Goal: Transaction & Acquisition: Purchase product/service

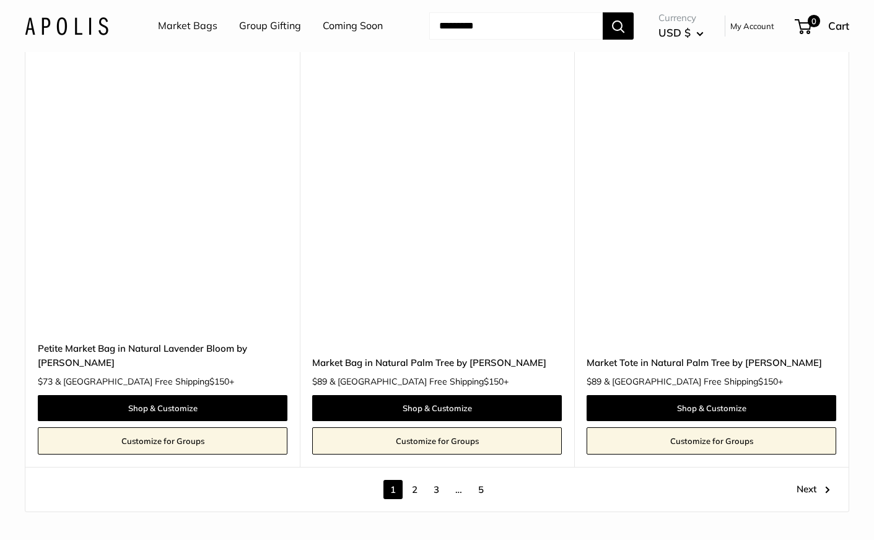
scroll to position [6725, 0]
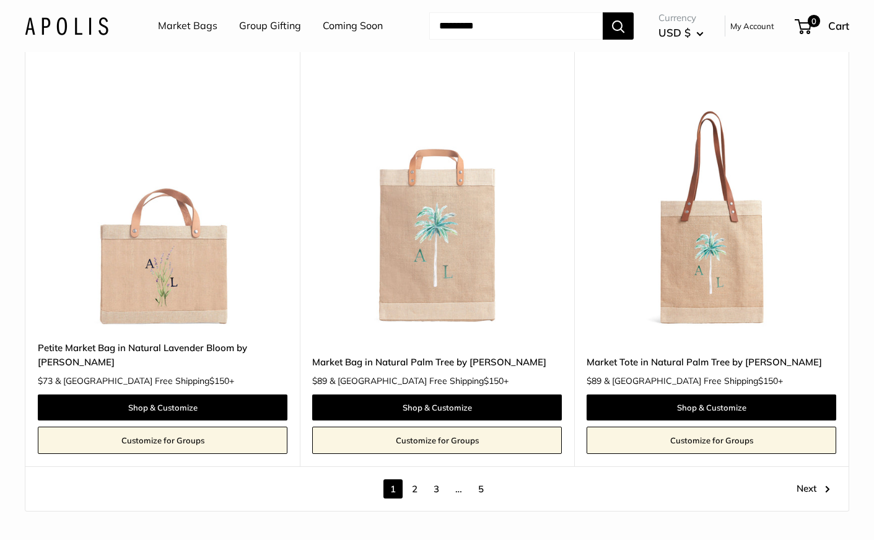
click at [413, 479] on link "2" at bounding box center [414, 488] width 19 height 19
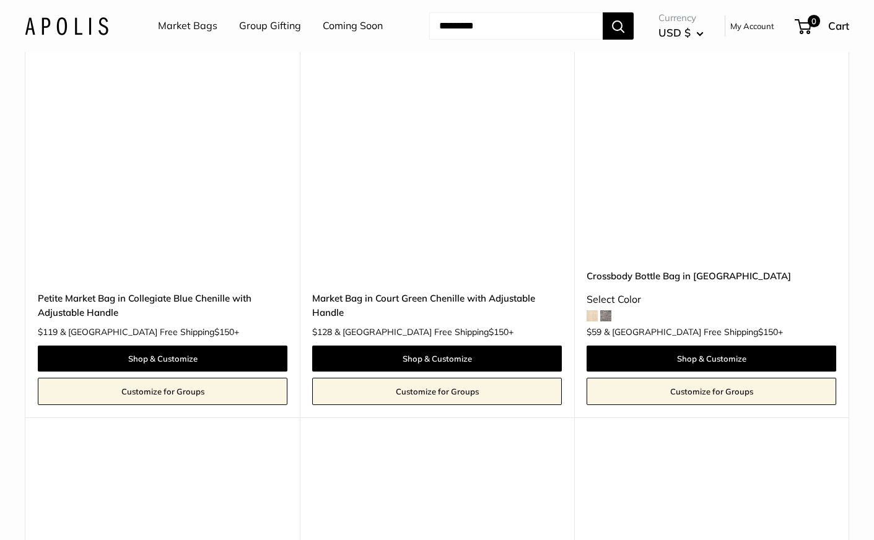
scroll to position [1486, 0]
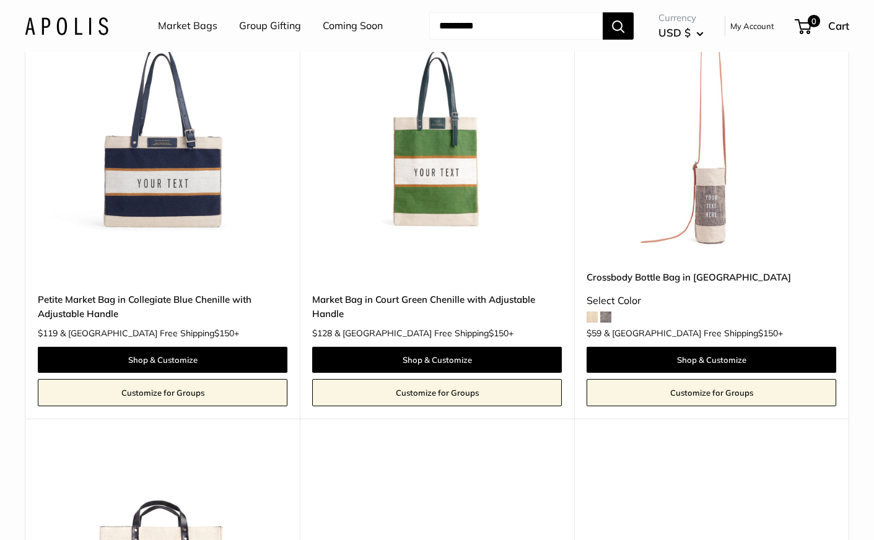
click at [593, 318] on span at bounding box center [592, 317] width 11 height 11
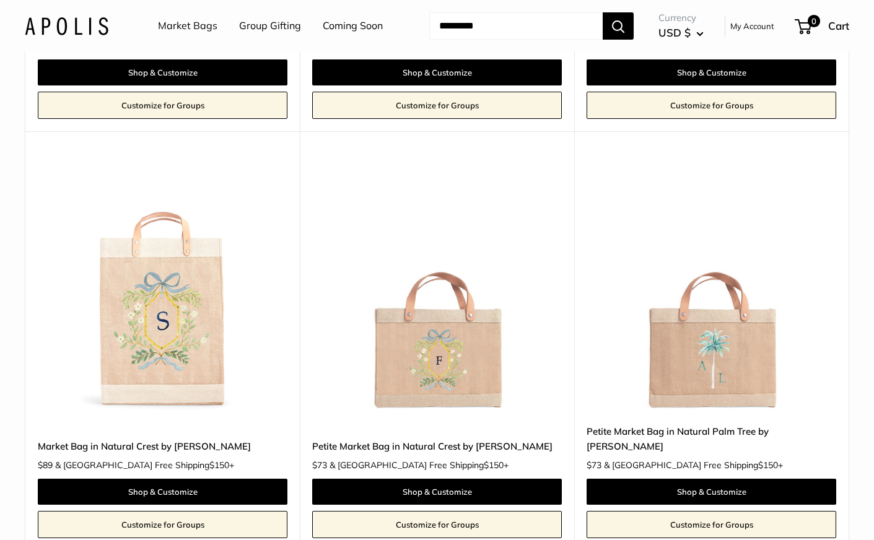
scroll to position [2633, 0]
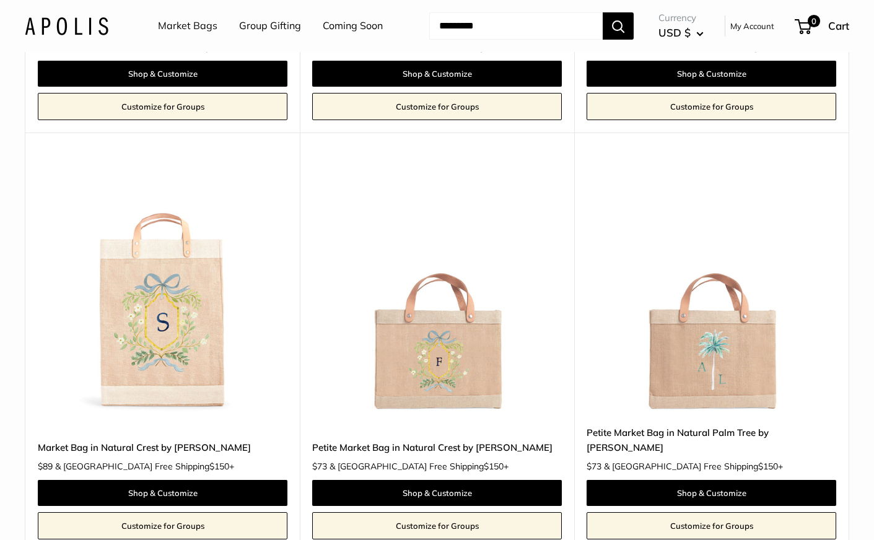
click at [0, 0] on img at bounding box center [0, 0] width 0 height 0
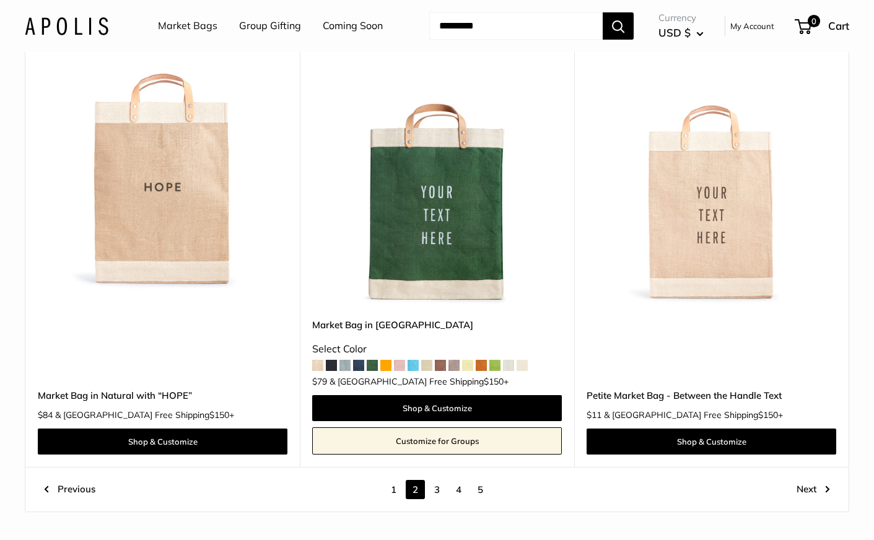
scroll to position [6390, 0]
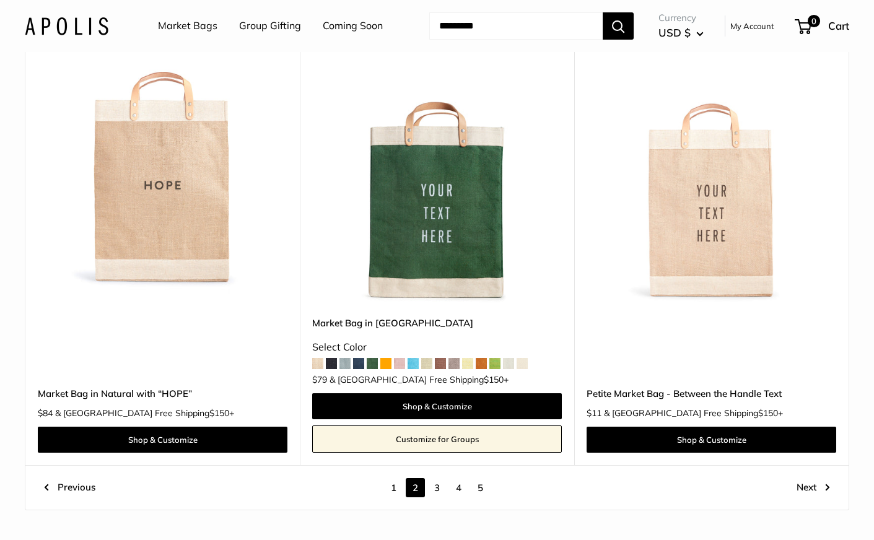
click at [440, 478] on link "3" at bounding box center [436, 487] width 19 height 19
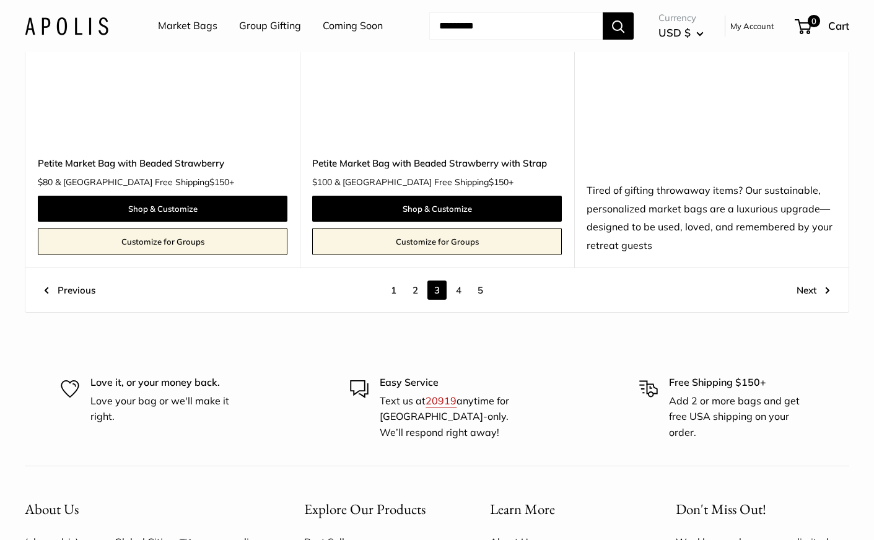
scroll to position [6756, 0]
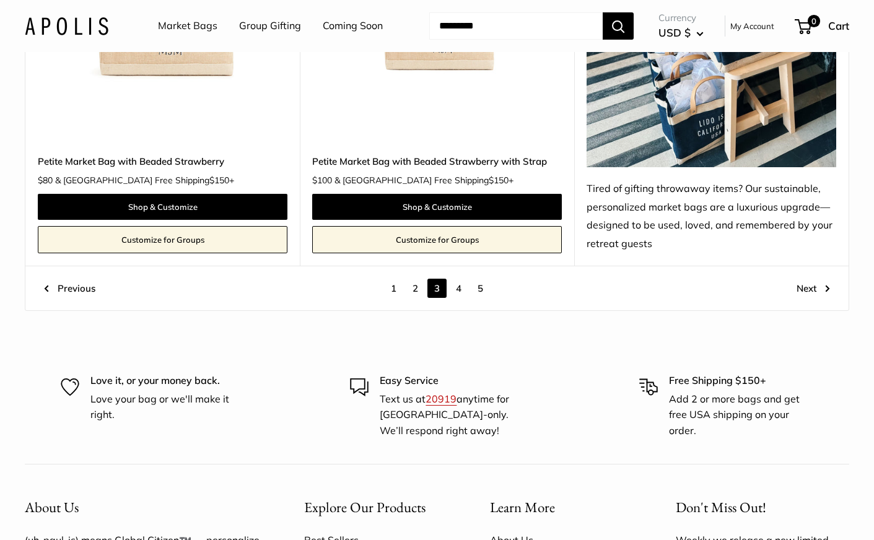
click at [457, 279] on link "4" at bounding box center [458, 288] width 19 height 19
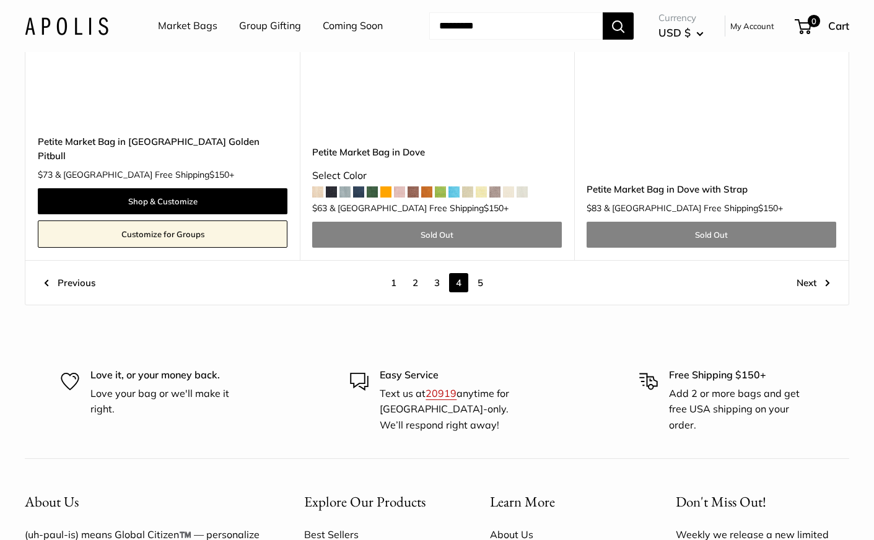
scroll to position [6740, 0]
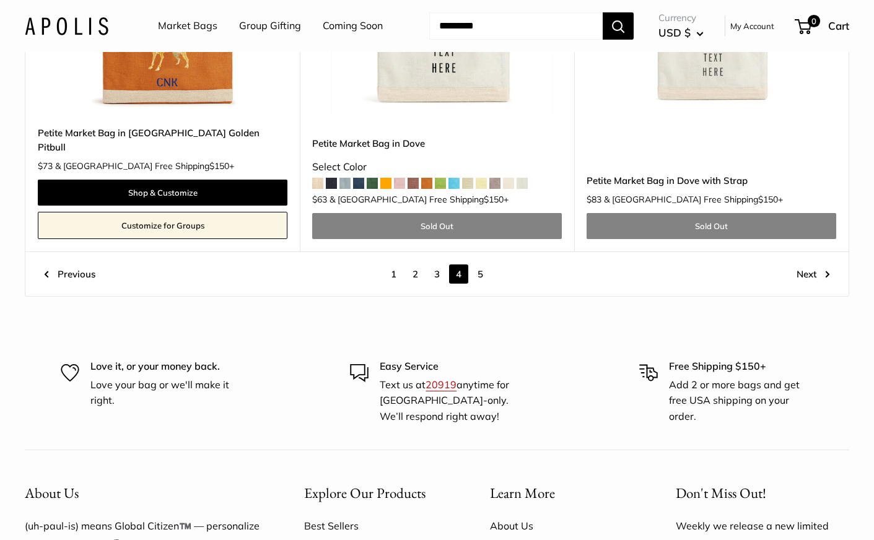
click at [458, 264] on span "4" at bounding box center [458, 273] width 19 height 19
click at [478, 264] on link "5" at bounding box center [480, 273] width 19 height 19
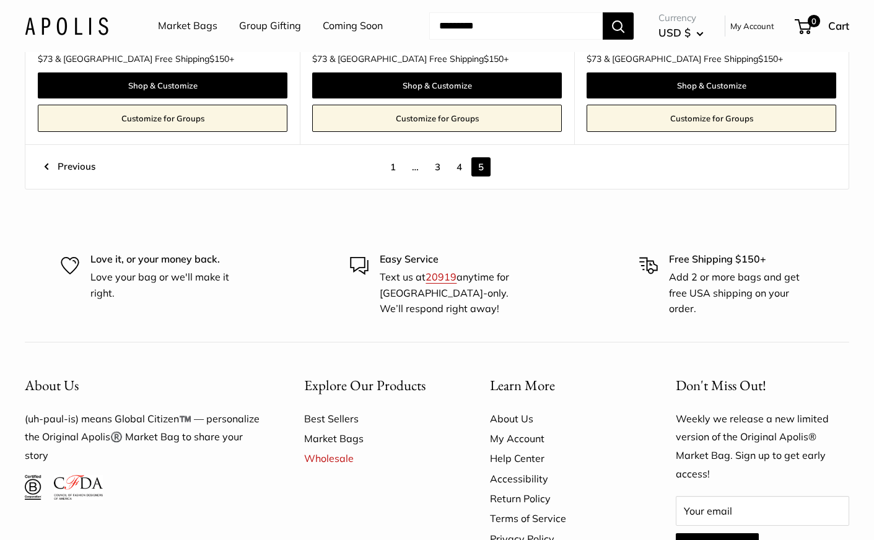
scroll to position [704, 0]
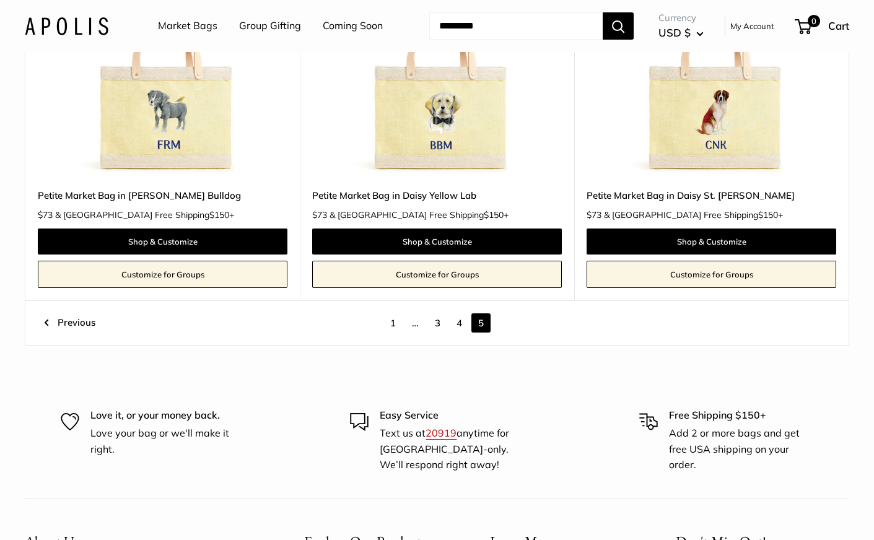
click at [416, 327] on span "…" at bounding box center [415, 322] width 20 height 19
click at [439, 327] on link "3" at bounding box center [437, 322] width 19 height 19
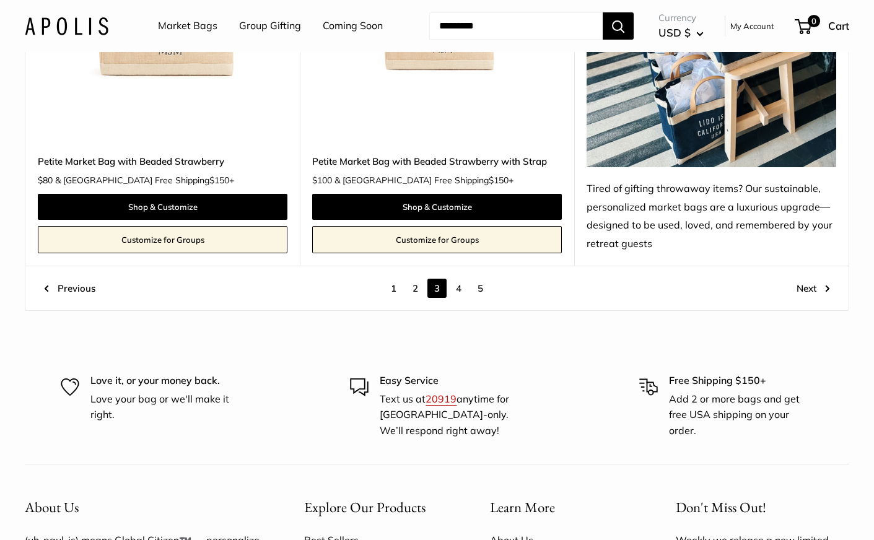
scroll to position [6759, 0]
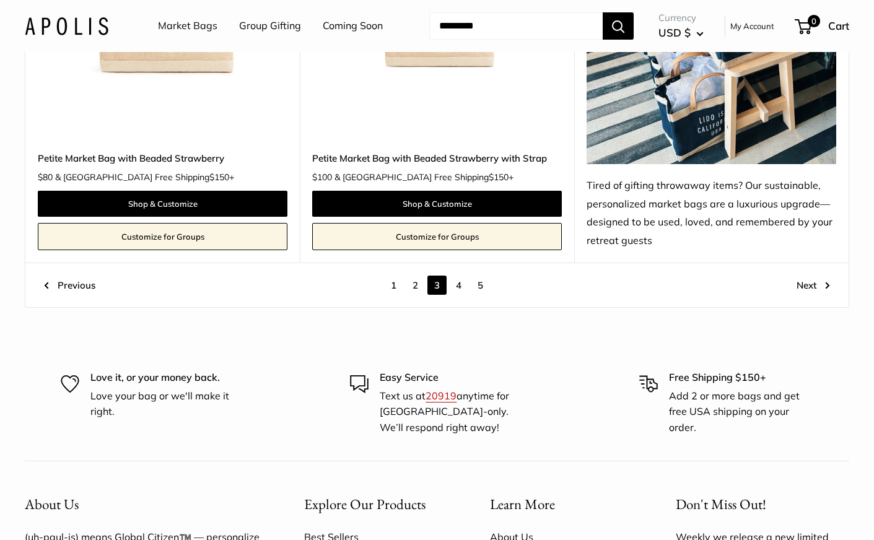
click at [416, 276] on link "2" at bounding box center [415, 285] width 19 height 19
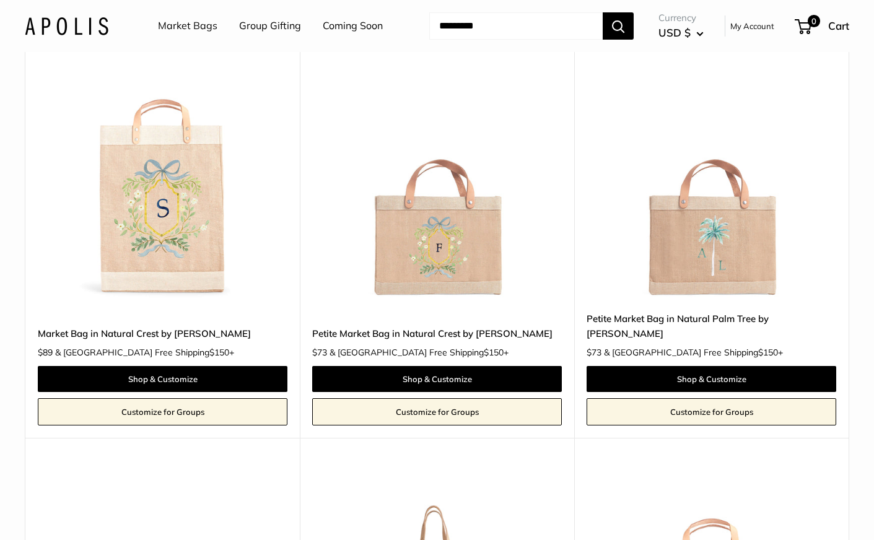
scroll to position [2757, 0]
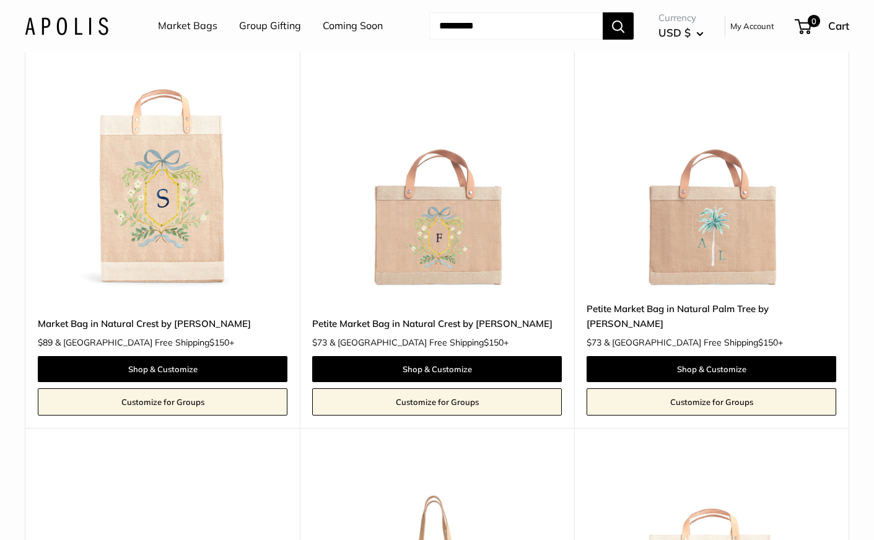
click at [0, 0] on img at bounding box center [0, 0] width 0 height 0
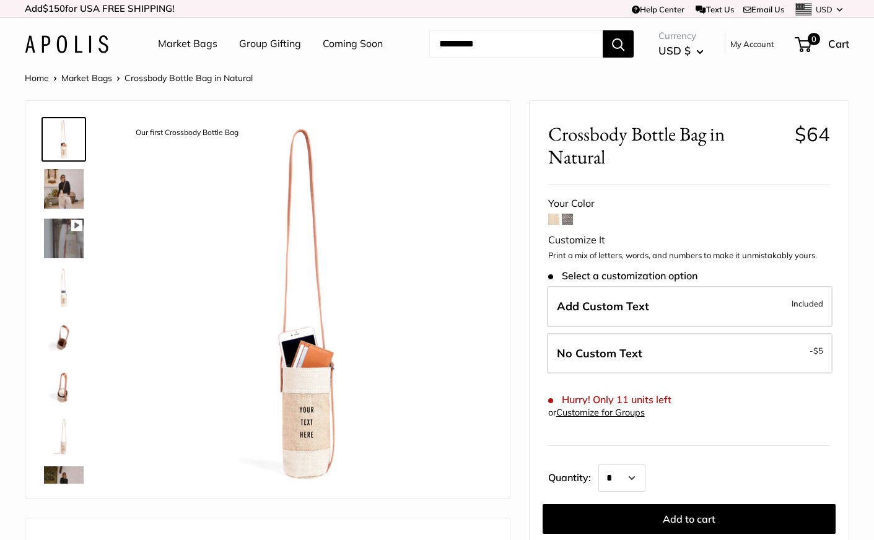
click at [67, 185] on img at bounding box center [64, 189] width 40 height 40
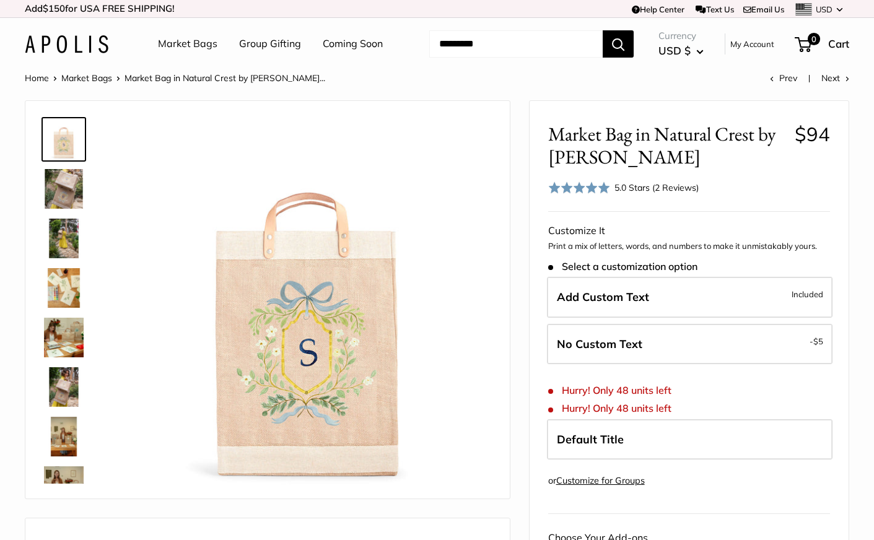
click at [74, 188] on img at bounding box center [64, 189] width 40 height 40
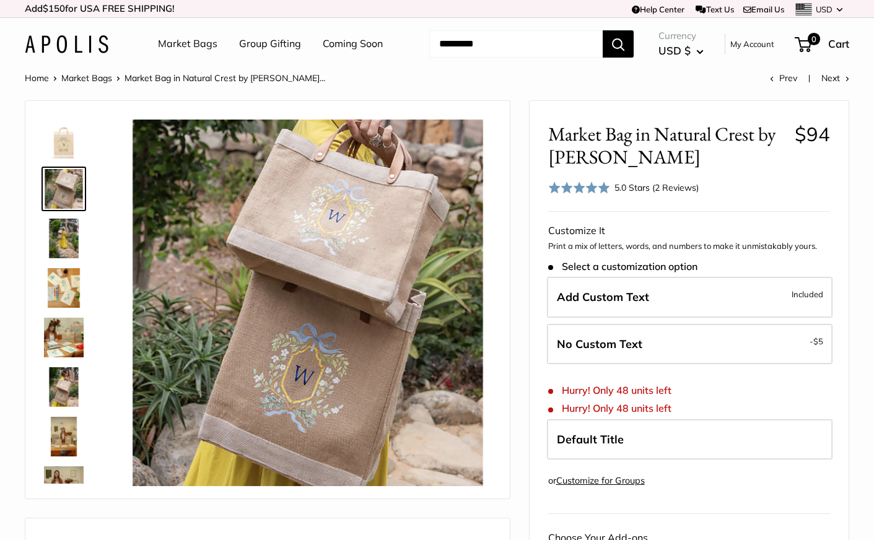
click at [64, 231] on img at bounding box center [64, 239] width 40 height 40
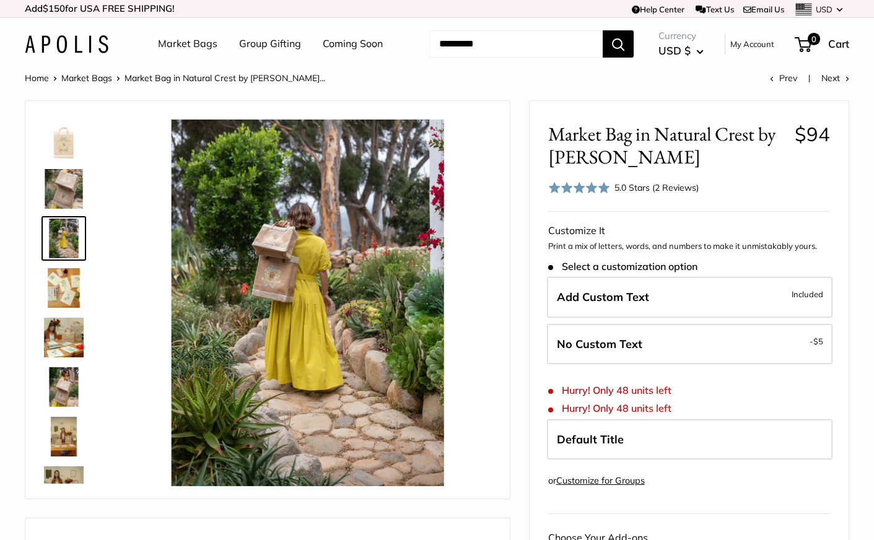
click at [63, 279] on img at bounding box center [64, 288] width 40 height 40
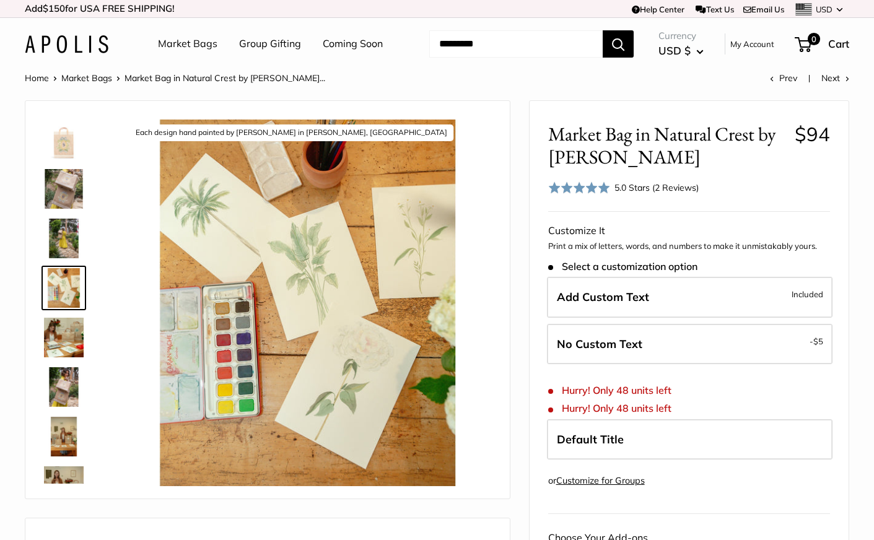
click at [62, 331] on img at bounding box center [64, 338] width 40 height 40
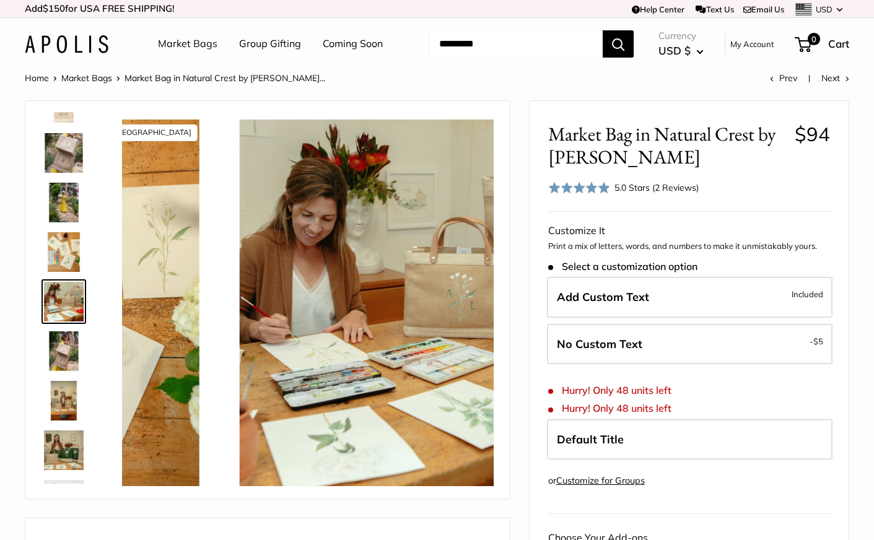
scroll to position [38, 0]
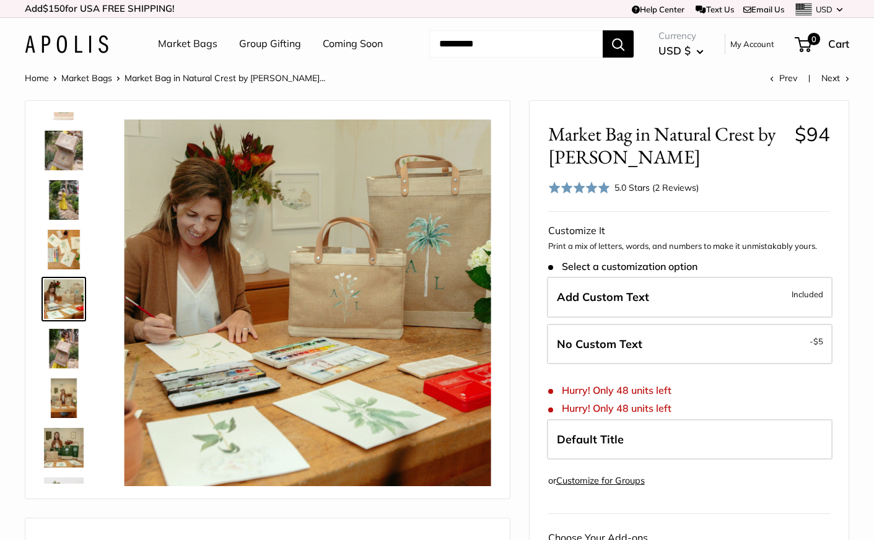
click at [66, 349] on img at bounding box center [64, 349] width 40 height 40
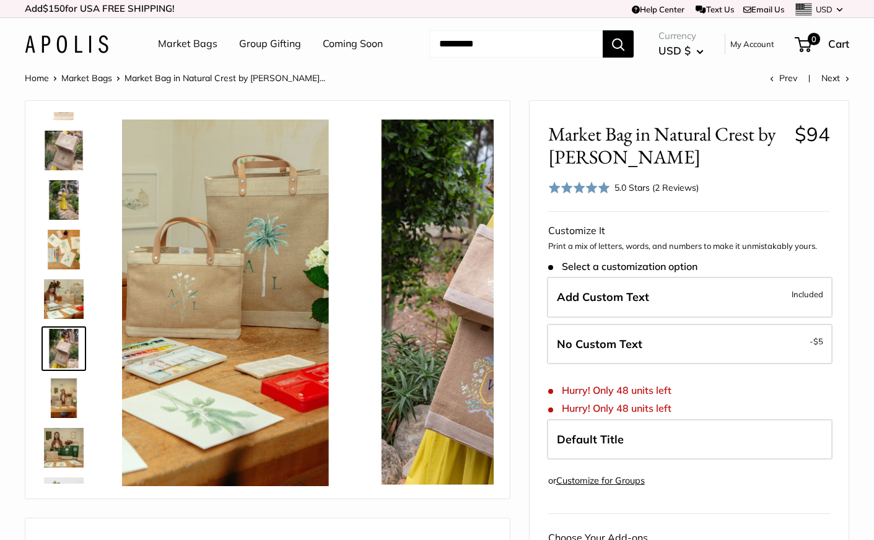
scroll to position [88, 0]
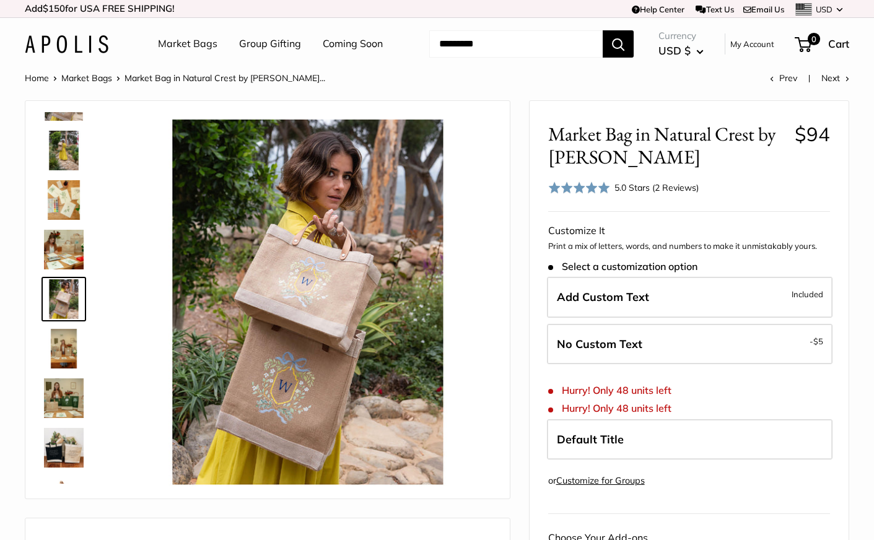
click at [57, 355] on img at bounding box center [64, 349] width 40 height 40
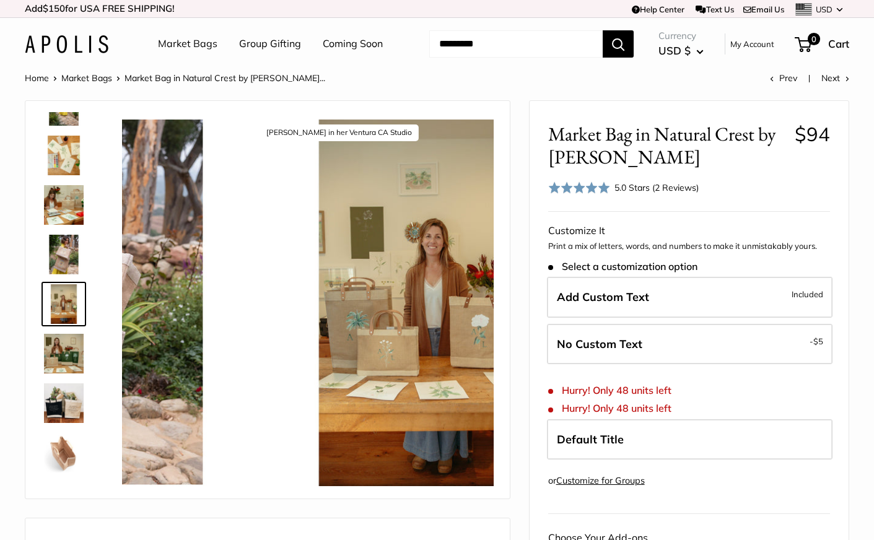
scroll to position [137, 0]
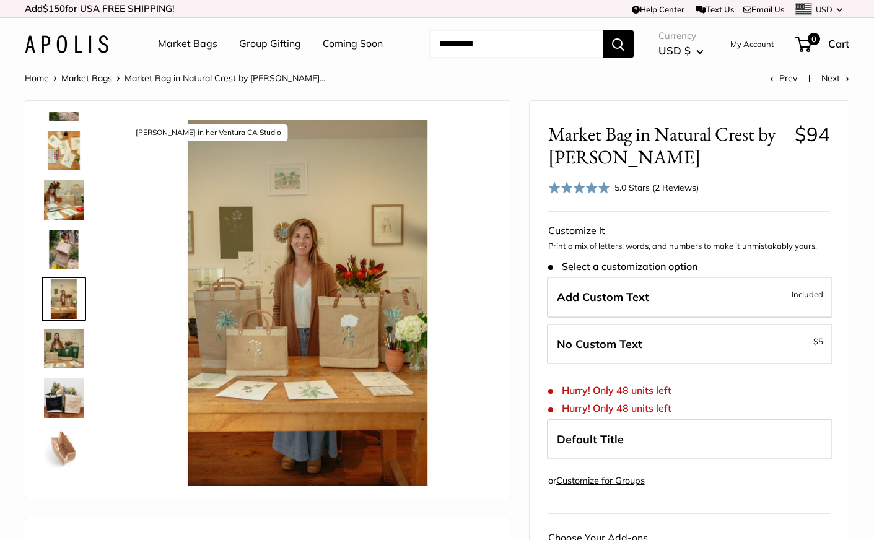
click at [64, 359] on img at bounding box center [64, 349] width 40 height 40
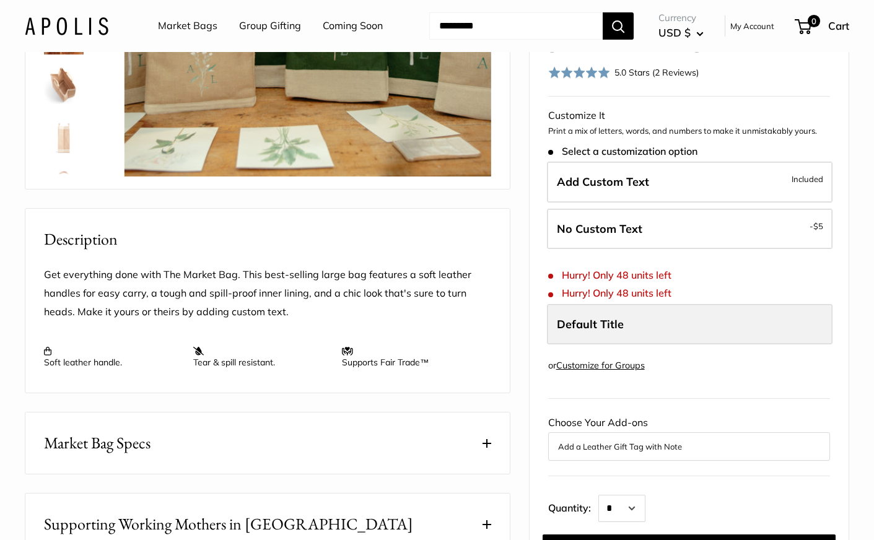
scroll to position [300, 0]
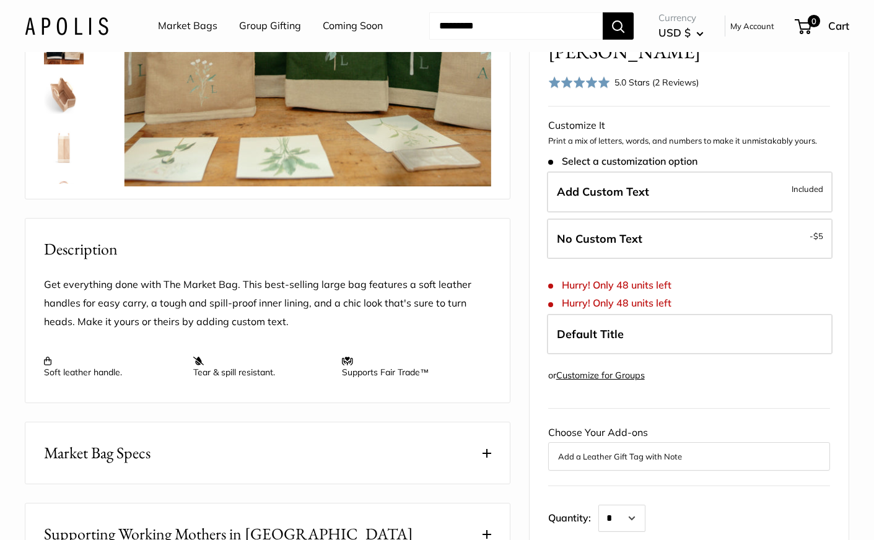
click at [622, 471] on div "Add a Leather Gift Tag with Note" at bounding box center [689, 456] width 282 height 28
click at [609, 464] on button "Add a Leather Gift Tag with Note" at bounding box center [689, 456] width 262 height 15
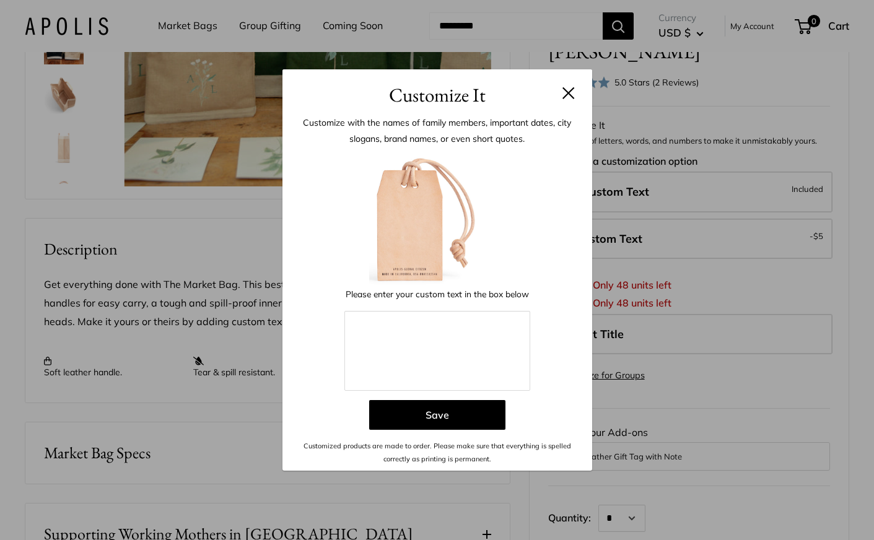
click at [569, 96] on button at bounding box center [568, 93] width 12 height 12
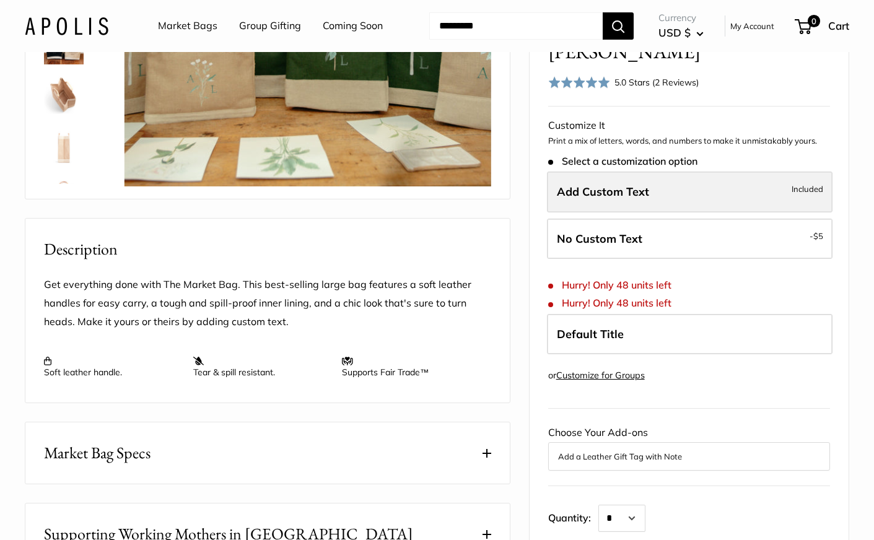
click at [627, 199] on span "Add Custom Text" at bounding box center [603, 192] width 92 height 14
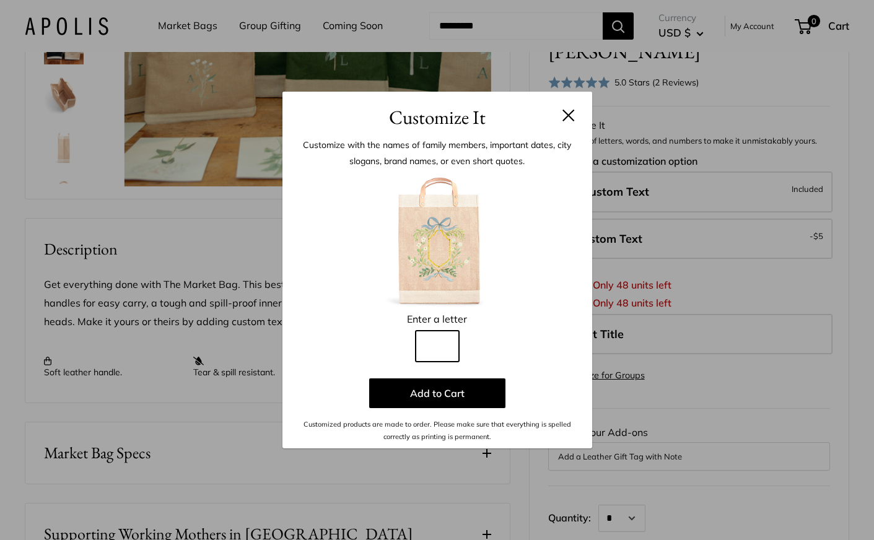
click at [431, 342] on input "Line 1" at bounding box center [437, 346] width 43 height 31
type input "*"
click at [571, 118] on button at bounding box center [568, 115] width 12 height 12
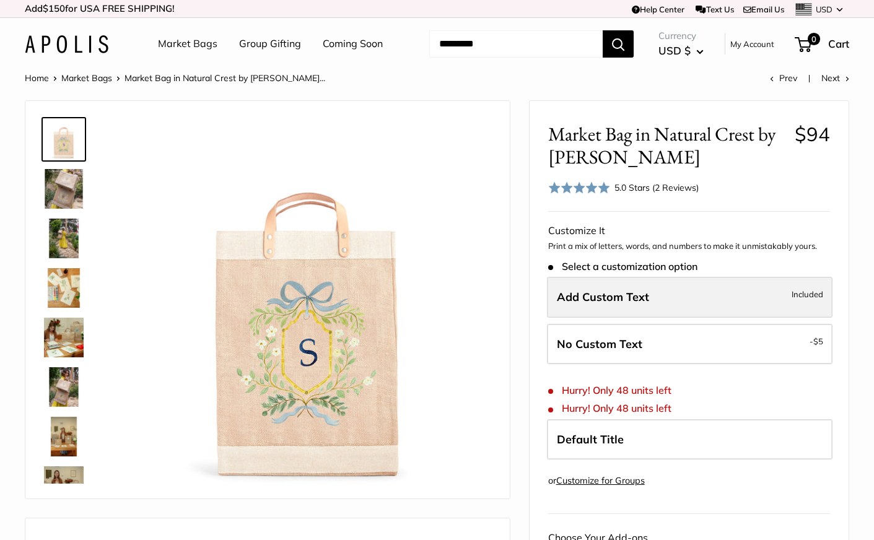
click at [621, 292] on span "Add Custom Text" at bounding box center [603, 297] width 92 height 14
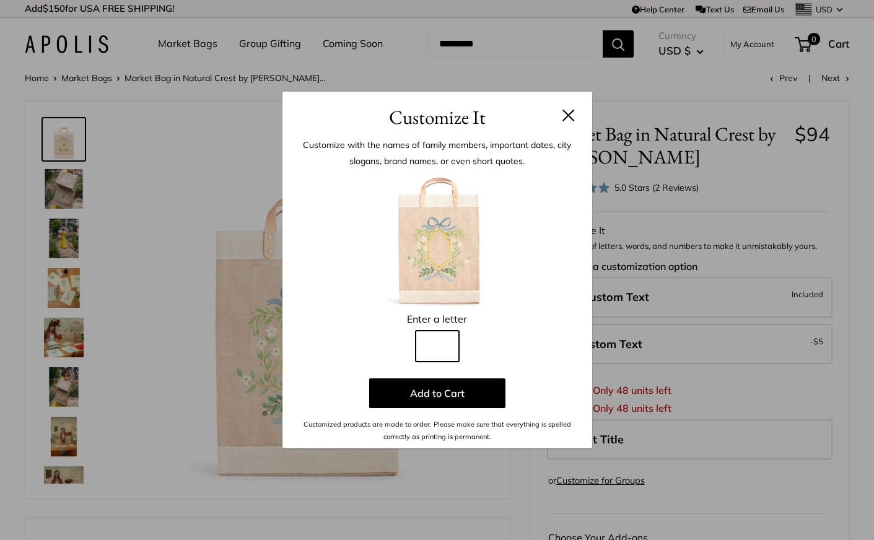
click at [450, 342] on input "Line 1" at bounding box center [437, 346] width 43 height 31
type input "*"
click at [61, 190] on div "Customize It Customize with the names of family members, important dates, city …" at bounding box center [437, 270] width 874 height 540
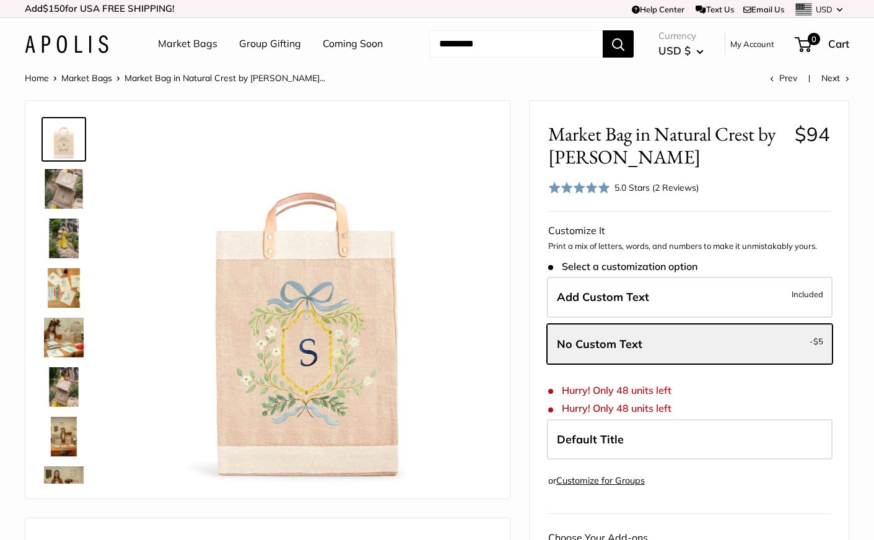
click at [61, 190] on img at bounding box center [64, 189] width 40 height 40
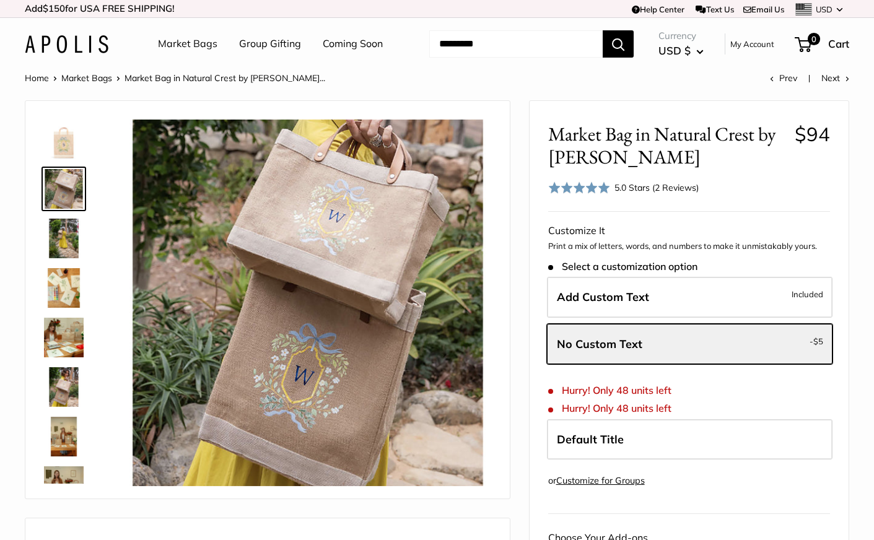
click at [59, 380] on img at bounding box center [64, 387] width 40 height 40
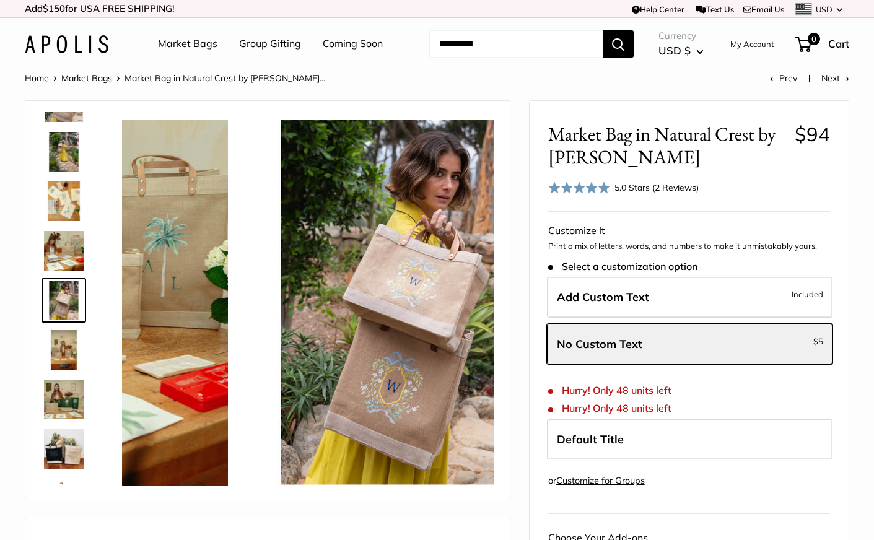
scroll to position [88, 0]
